Goal: Obtain resource: Download file/media

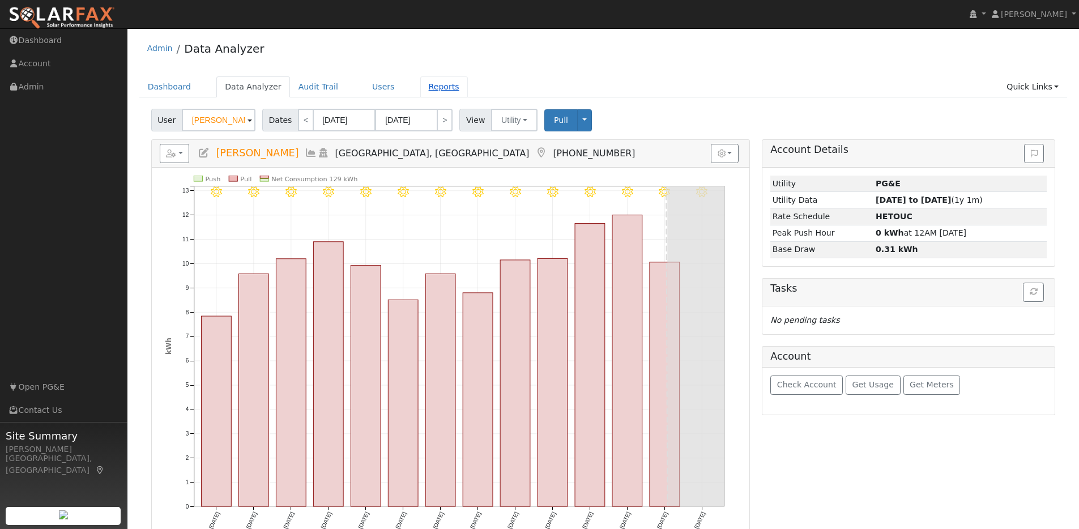
click at [420, 85] on link "Reports" at bounding box center [444, 86] width 48 height 21
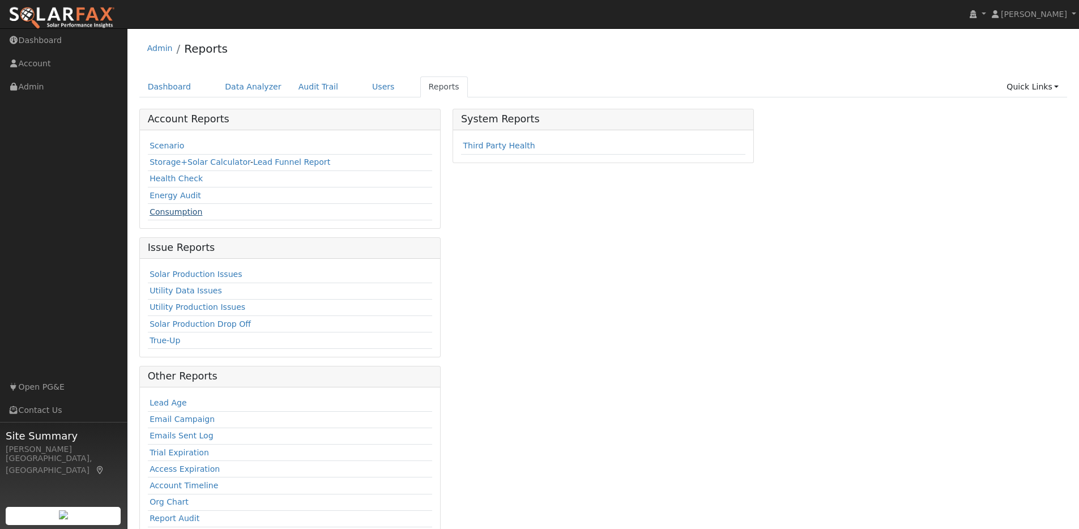
click at [158, 212] on link "Consumption" at bounding box center [176, 211] width 53 height 9
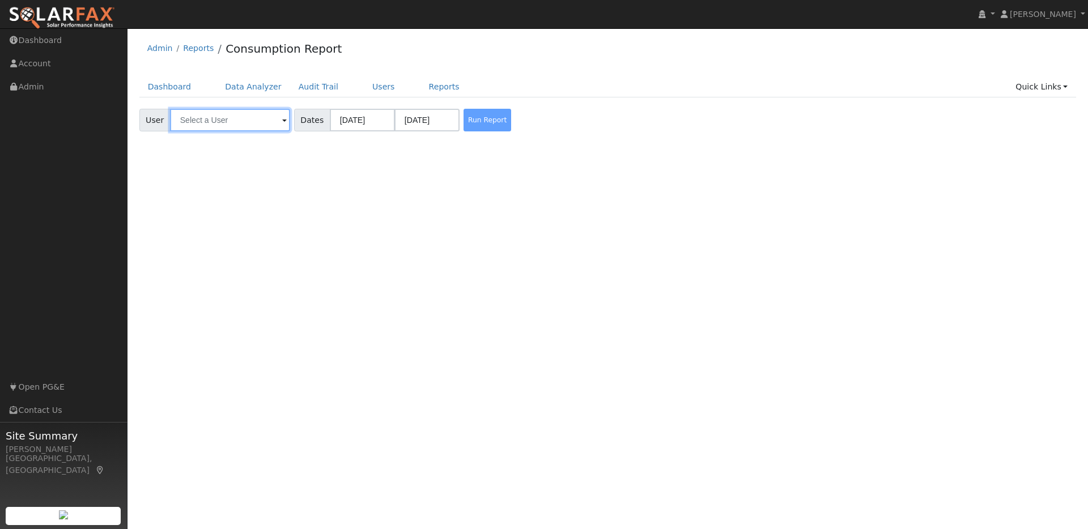
click at [282, 122] on span at bounding box center [284, 120] width 5 height 13
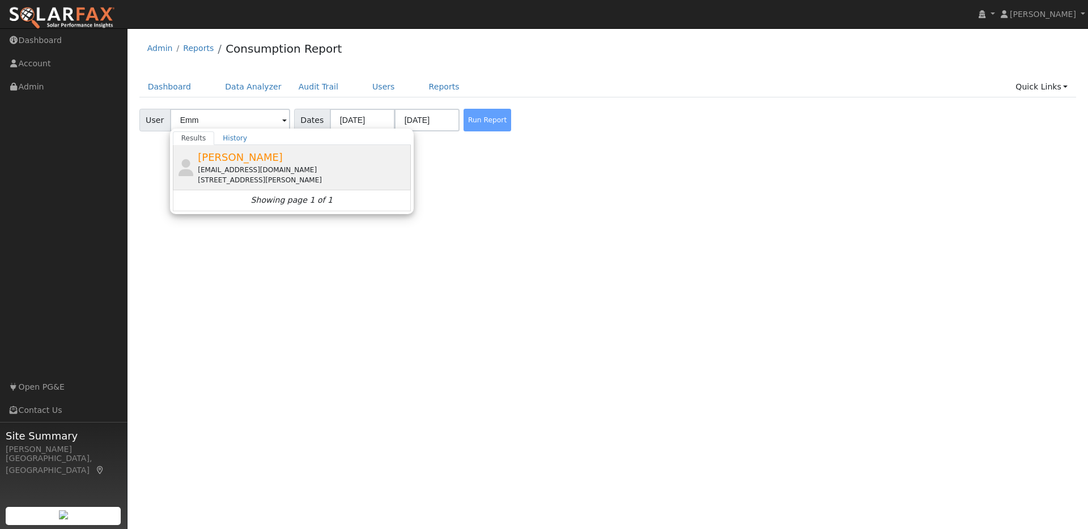
click at [222, 154] on span "Emmanuel Aldip" at bounding box center [240, 157] width 85 height 12
type input "Emmanuel Aldip"
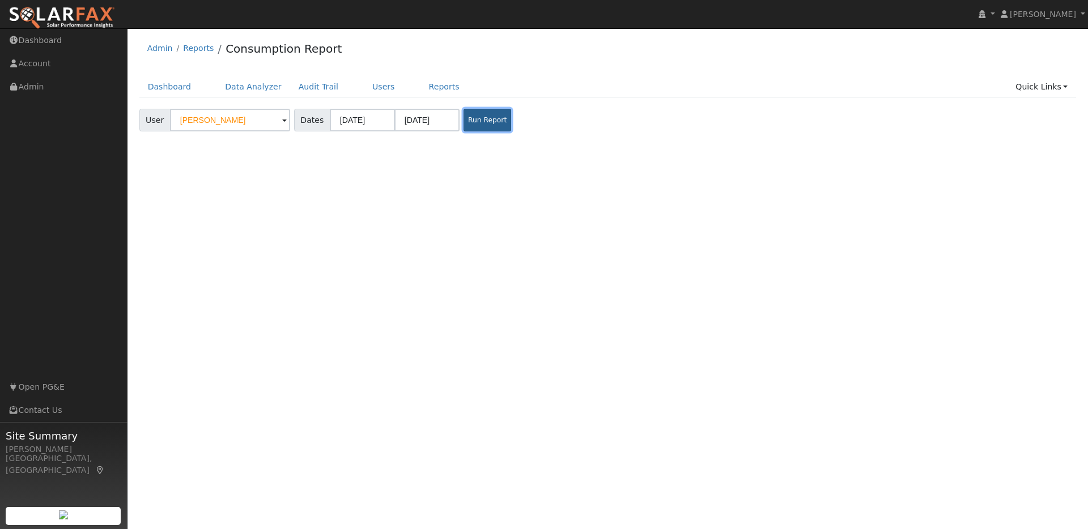
click at [469, 117] on button "Run Report" at bounding box center [487, 120] width 48 height 23
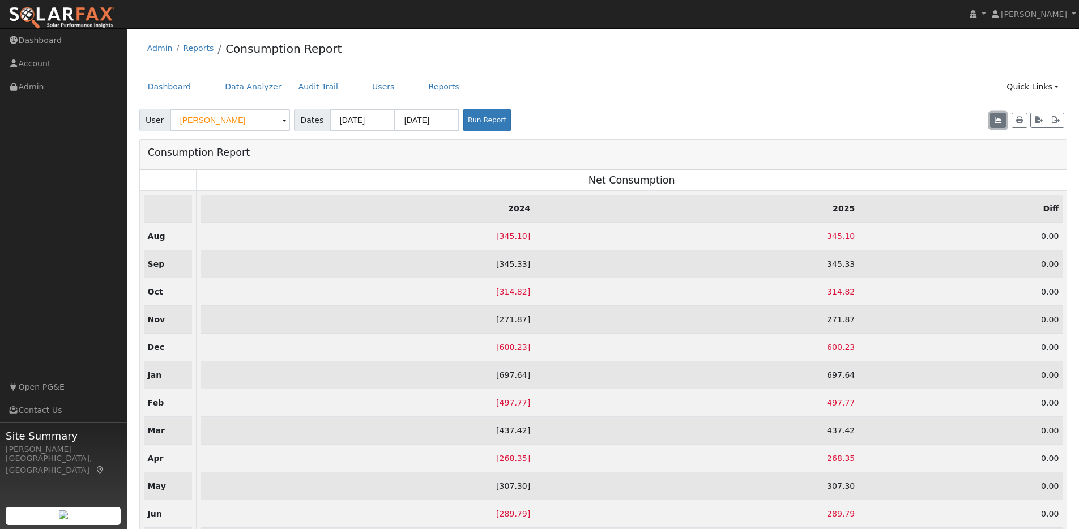
click at [994, 114] on button "button" at bounding box center [998, 121] width 16 height 16
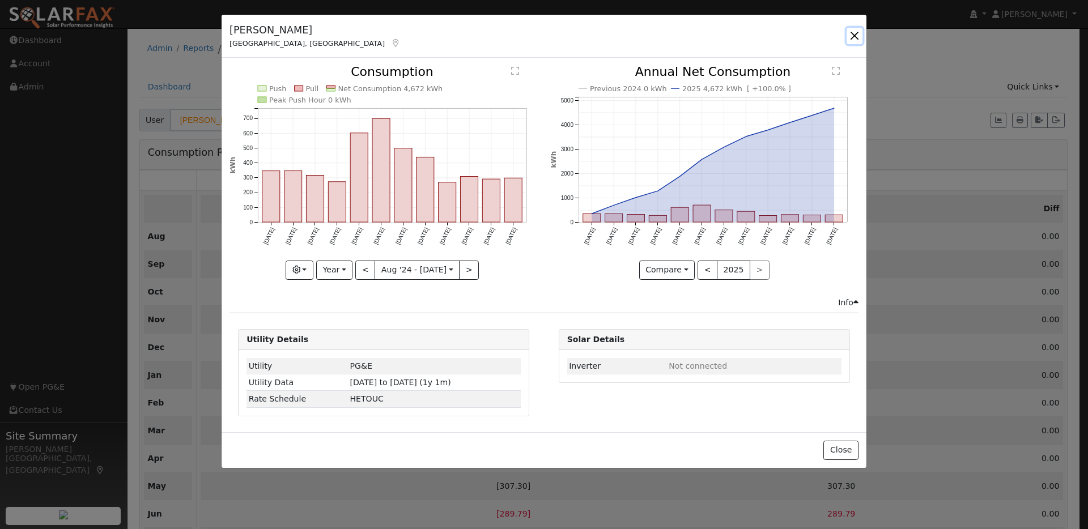
click at [852, 35] on button "button" at bounding box center [854, 36] width 16 height 16
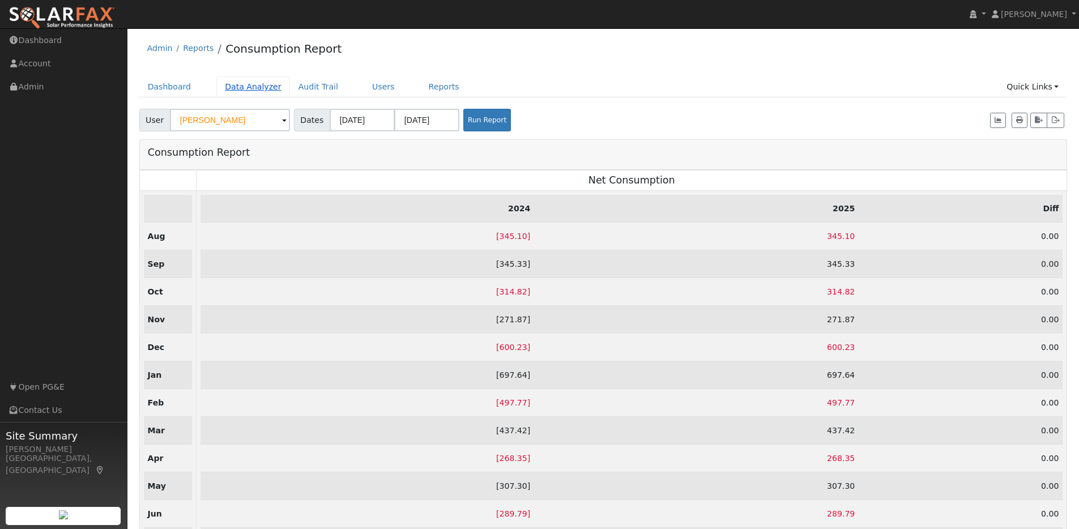
click at [249, 84] on link "Data Analyzer" at bounding box center [253, 86] width 74 height 21
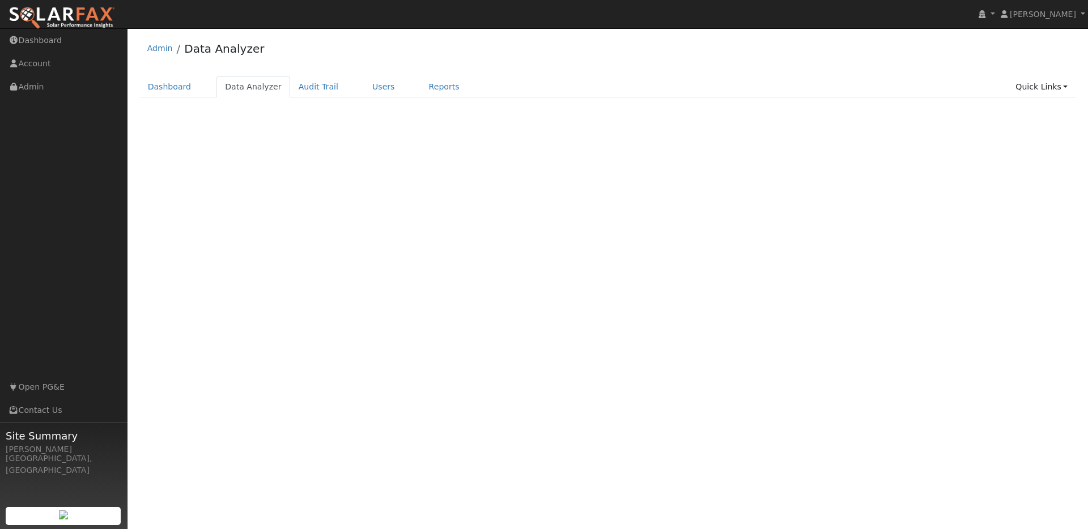
select select "6"
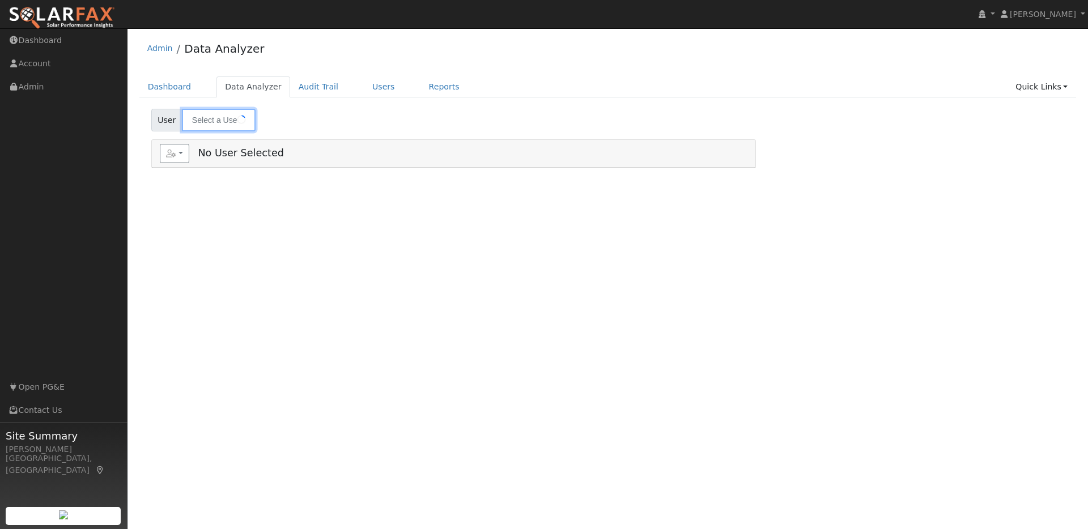
type input "[PERSON_NAME]"
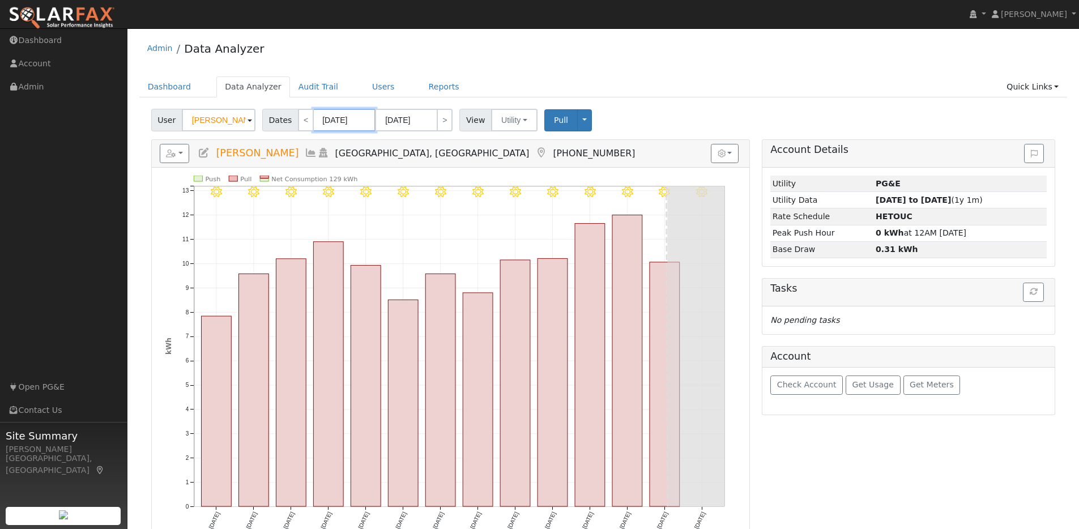
click at [369, 121] on input "[DATE]" at bounding box center [344, 120] width 62 height 23
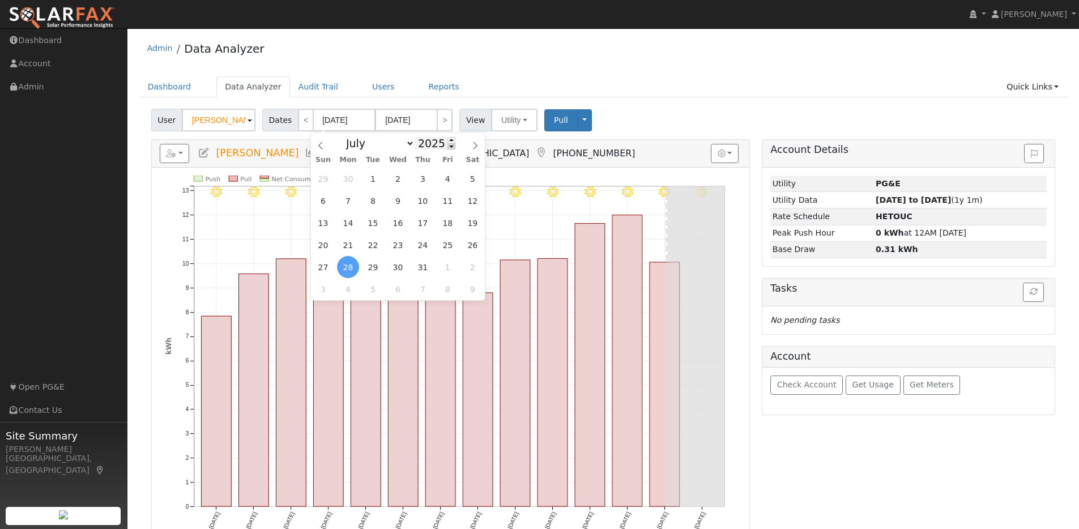
click at [448, 146] on span at bounding box center [452, 146] width 8 height 6
type input "2024"
click at [355, 267] on span "29" at bounding box center [348, 267] width 22 height 22
type input "[DATE]"
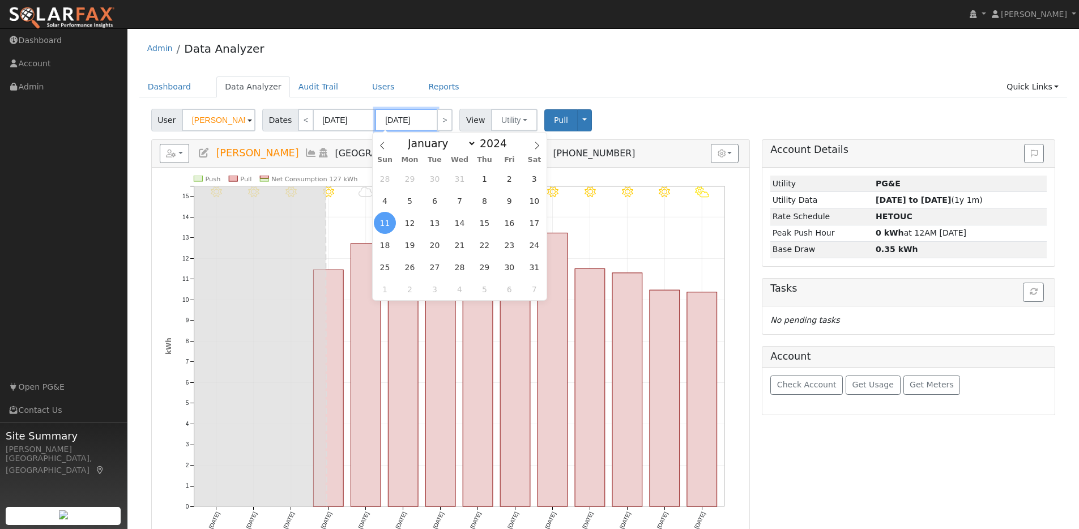
click at [426, 118] on input "[DATE]" at bounding box center [406, 120] width 62 height 23
click at [509, 138] on span at bounding box center [513, 140] width 8 height 6
type input "2025"
click at [460, 144] on select "January February March April May June July August September October November De…" at bounding box center [439, 144] width 74 height 14
select select "6"
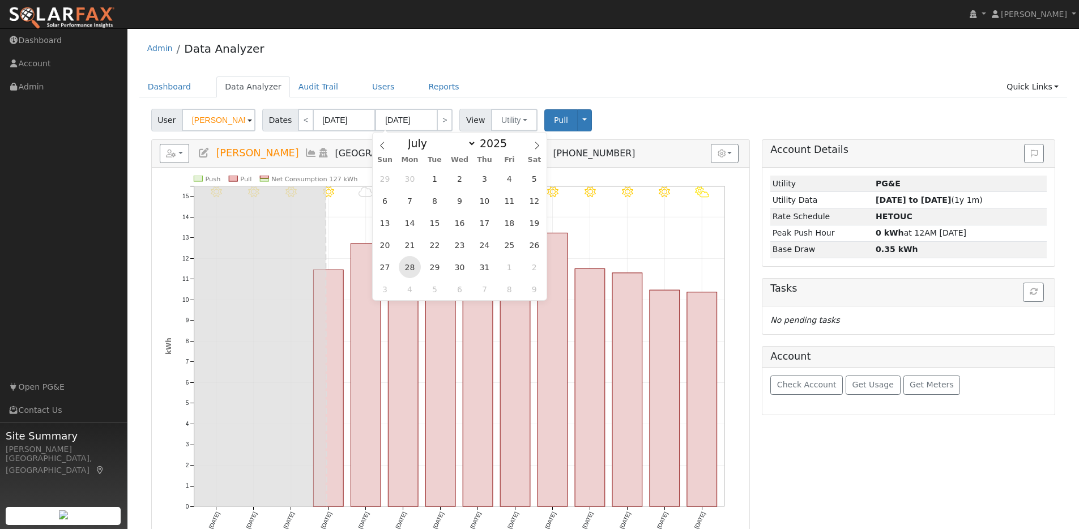
click at [412, 267] on span "28" at bounding box center [410, 267] width 22 height 22
type input "[DATE]"
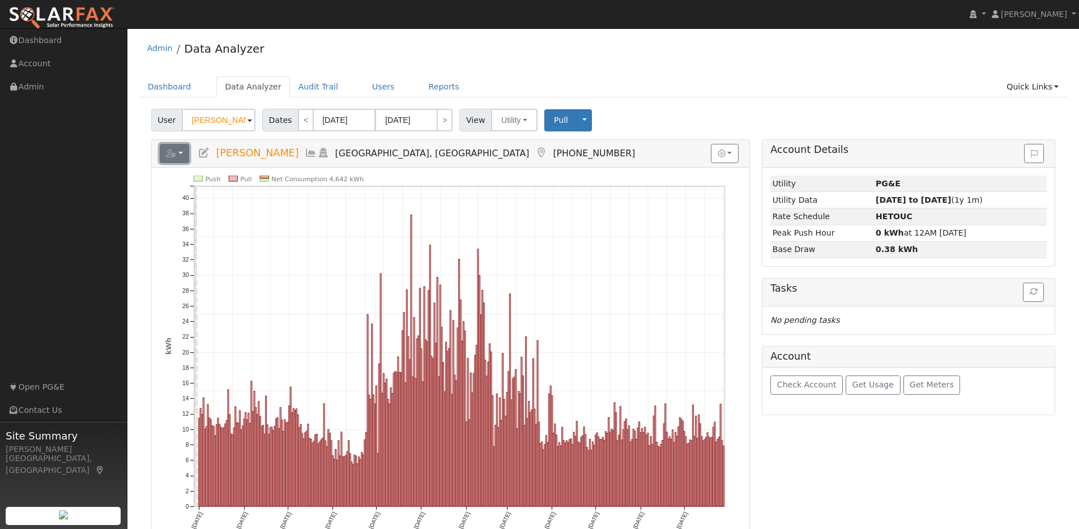
click at [180, 158] on button "button" at bounding box center [175, 153] width 30 height 19
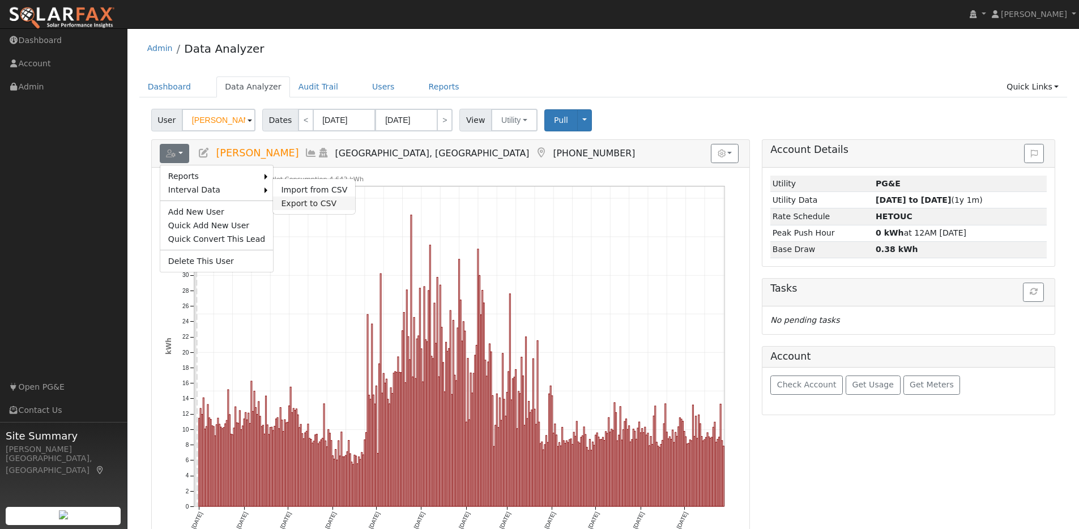
click at [291, 201] on link "Export to CSV" at bounding box center [314, 204] width 82 height 14
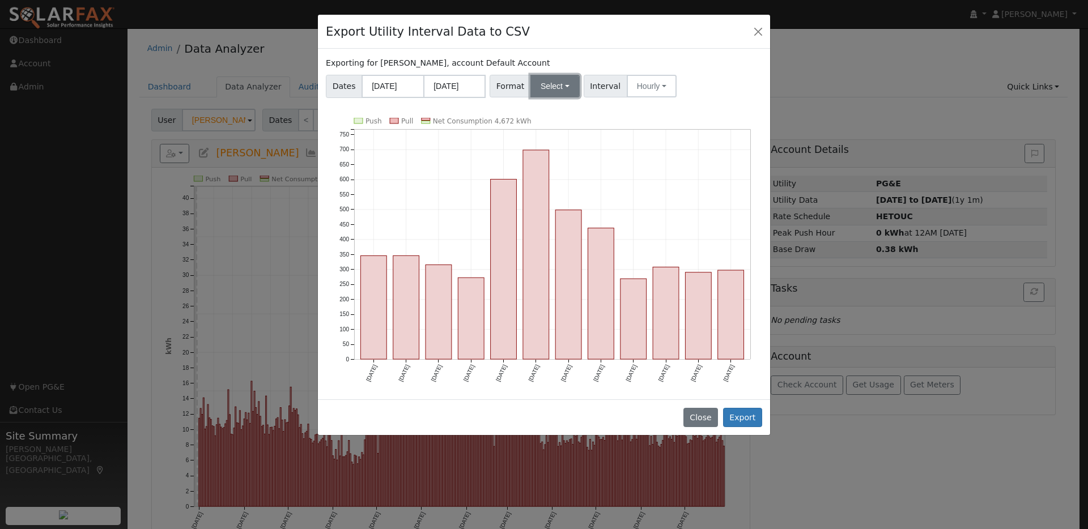
click at [567, 89] on button "Select" at bounding box center [554, 86] width 49 height 23
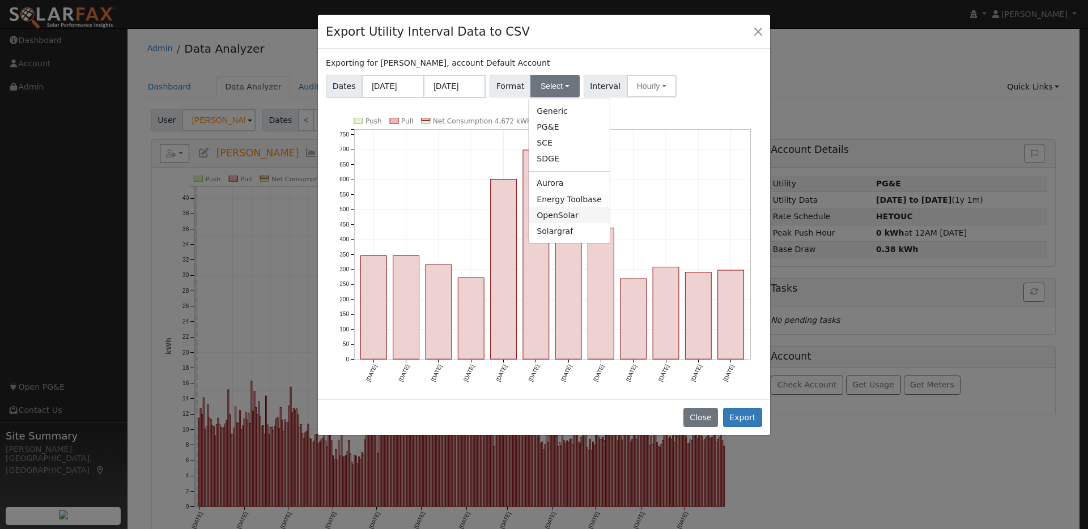
click at [554, 215] on link "OpenSolar" at bounding box center [569, 215] width 81 height 16
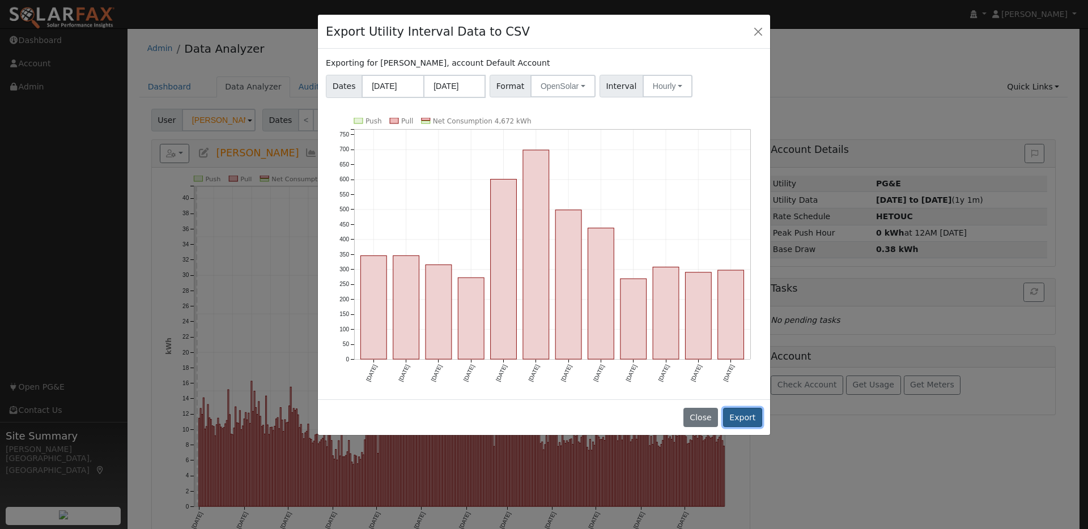
click at [743, 418] on button "Export" at bounding box center [742, 417] width 39 height 19
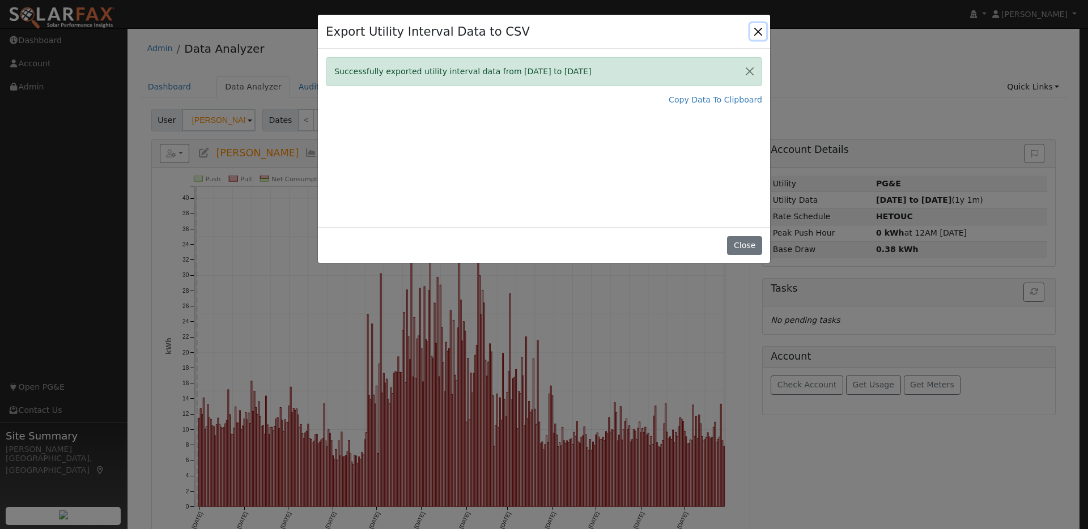
click at [758, 32] on button "Close" at bounding box center [758, 31] width 16 height 16
